Goal: Task Accomplishment & Management: Manage account settings

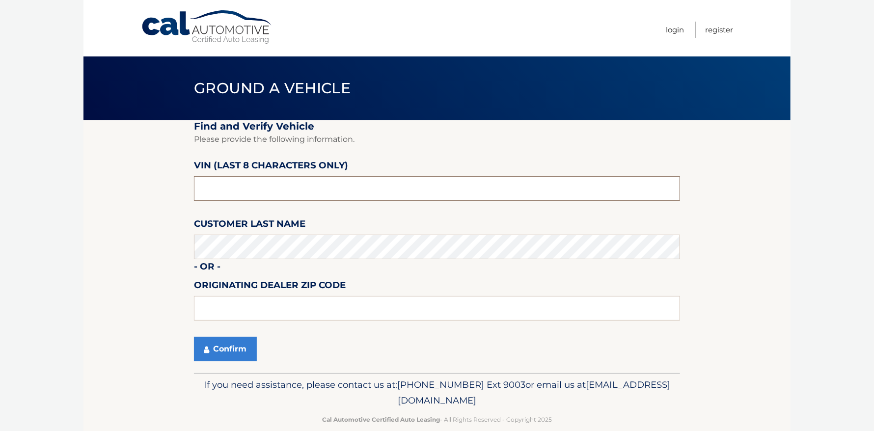
click at [262, 196] on input "text" at bounding box center [437, 188] width 486 height 25
type input "nc175143"
click at [241, 348] on button "Confirm" at bounding box center [225, 349] width 63 height 25
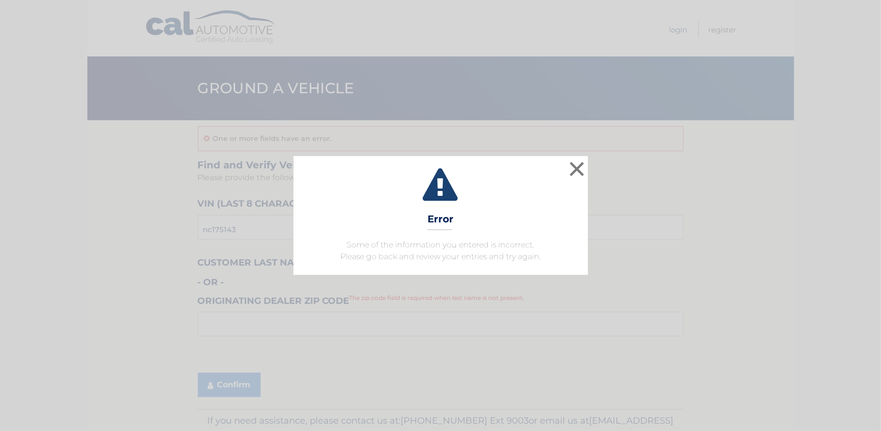
click at [670, 38] on link "Login" at bounding box center [679, 30] width 18 height 16
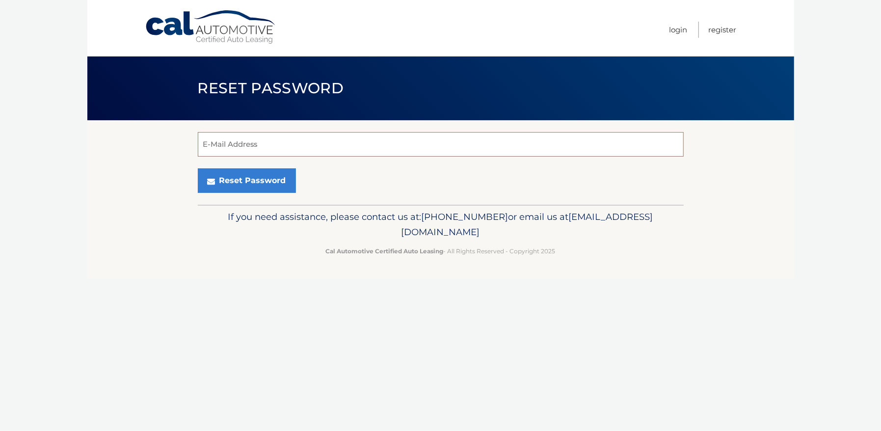
click at [245, 146] on input "E-Mail Address" at bounding box center [441, 144] width 486 height 25
click at [236, 141] on input "E-Mail Address" at bounding box center [441, 144] width 486 height 25
type input "Brownsreception@gmail.com"
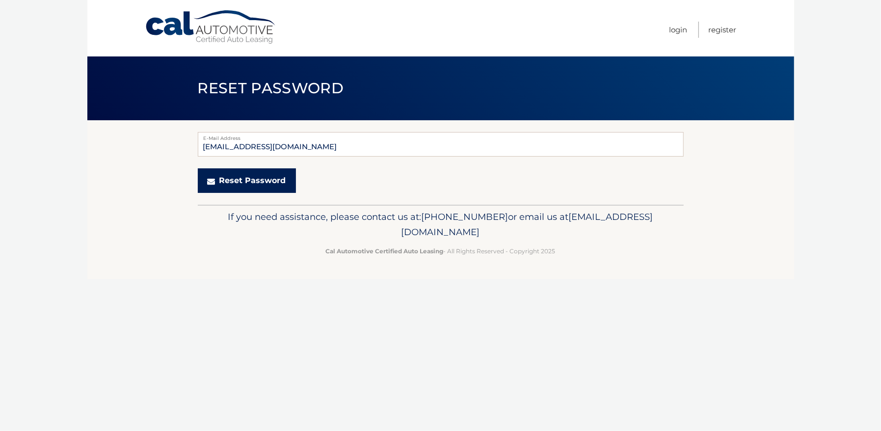
click at [269, 177] on button "Reset Password" at bounding box center [247, 180] width 98 height 25
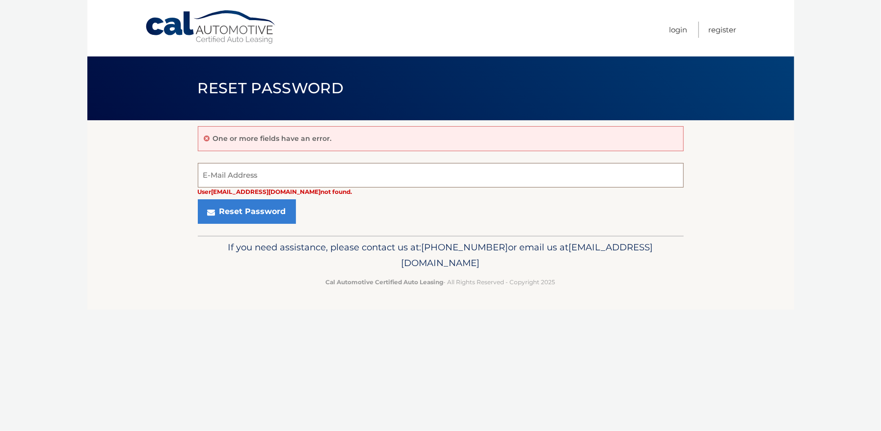
click at [239, 175] on input "E-Mail Address" at bounding box center [441, 175] width 486 height 25
type input "brownsreception@brownsjeep.com"
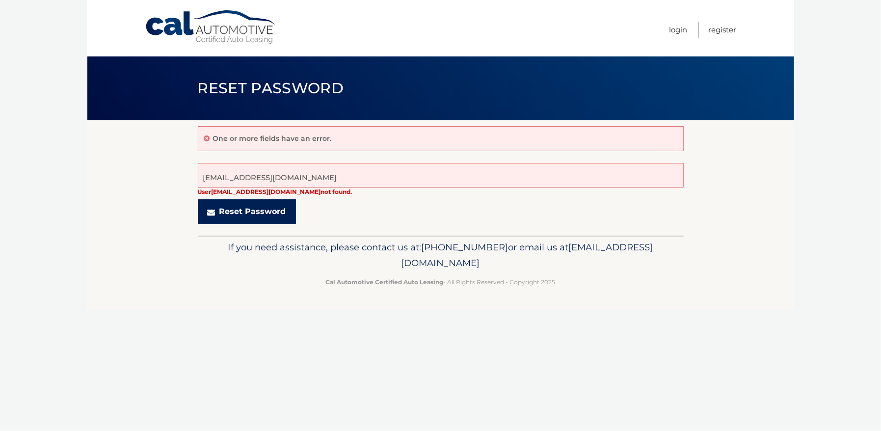
click at [238, 208] on button "Reset Password" at bounding box center [247, 211] width 98 height 25
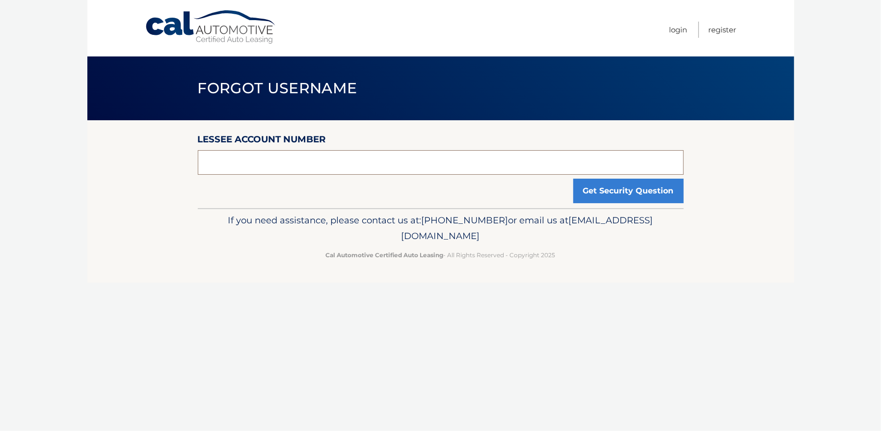
click at [241, 163] on input "text" at bounding box center [441, 162] width 486 height 25
